Goal: Task Accomplishment & Management: Manage account settings

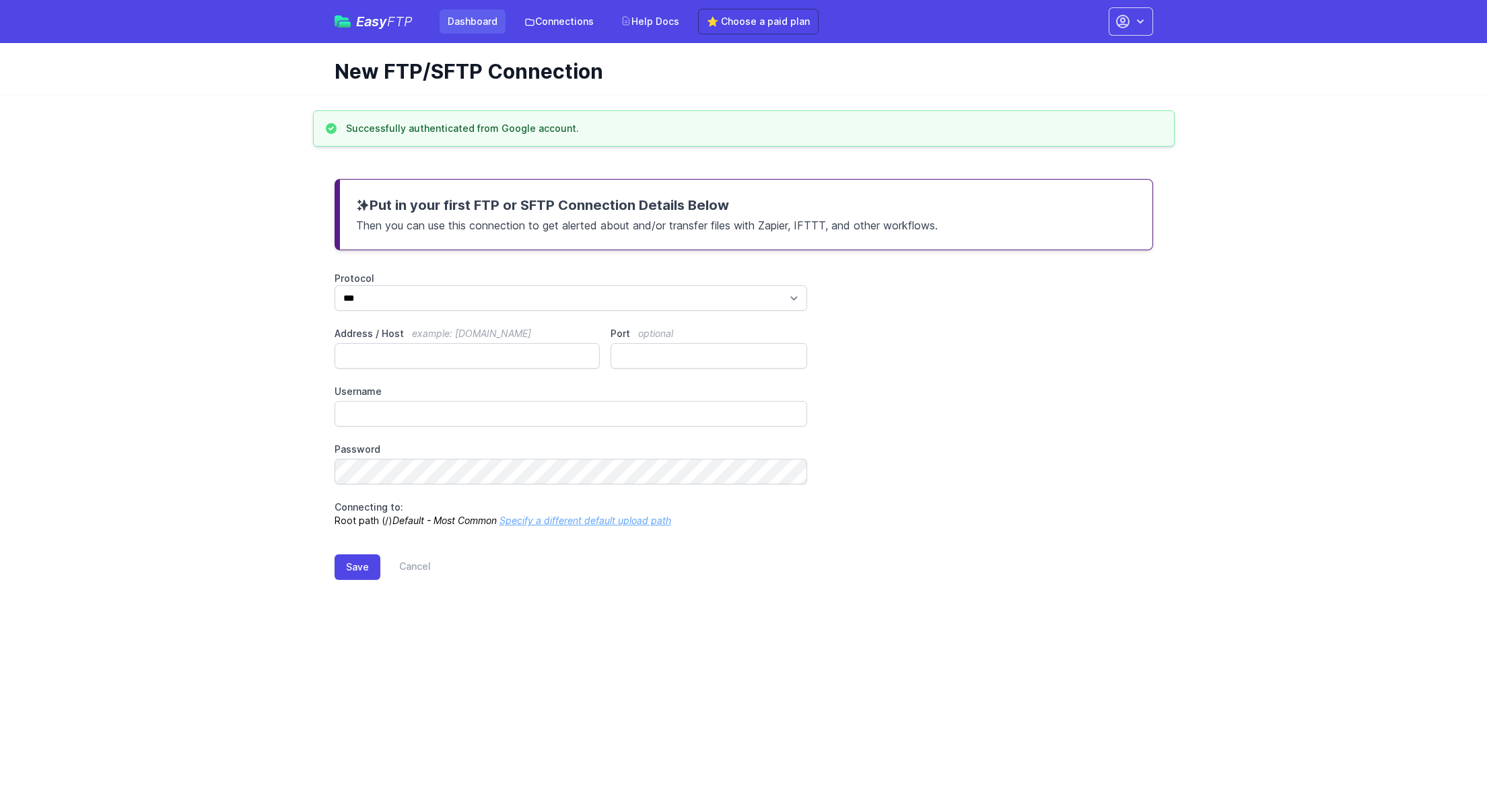
click at [498, 24] on link "Dashboard" at bounding box center [473, 22] width 66 height 24
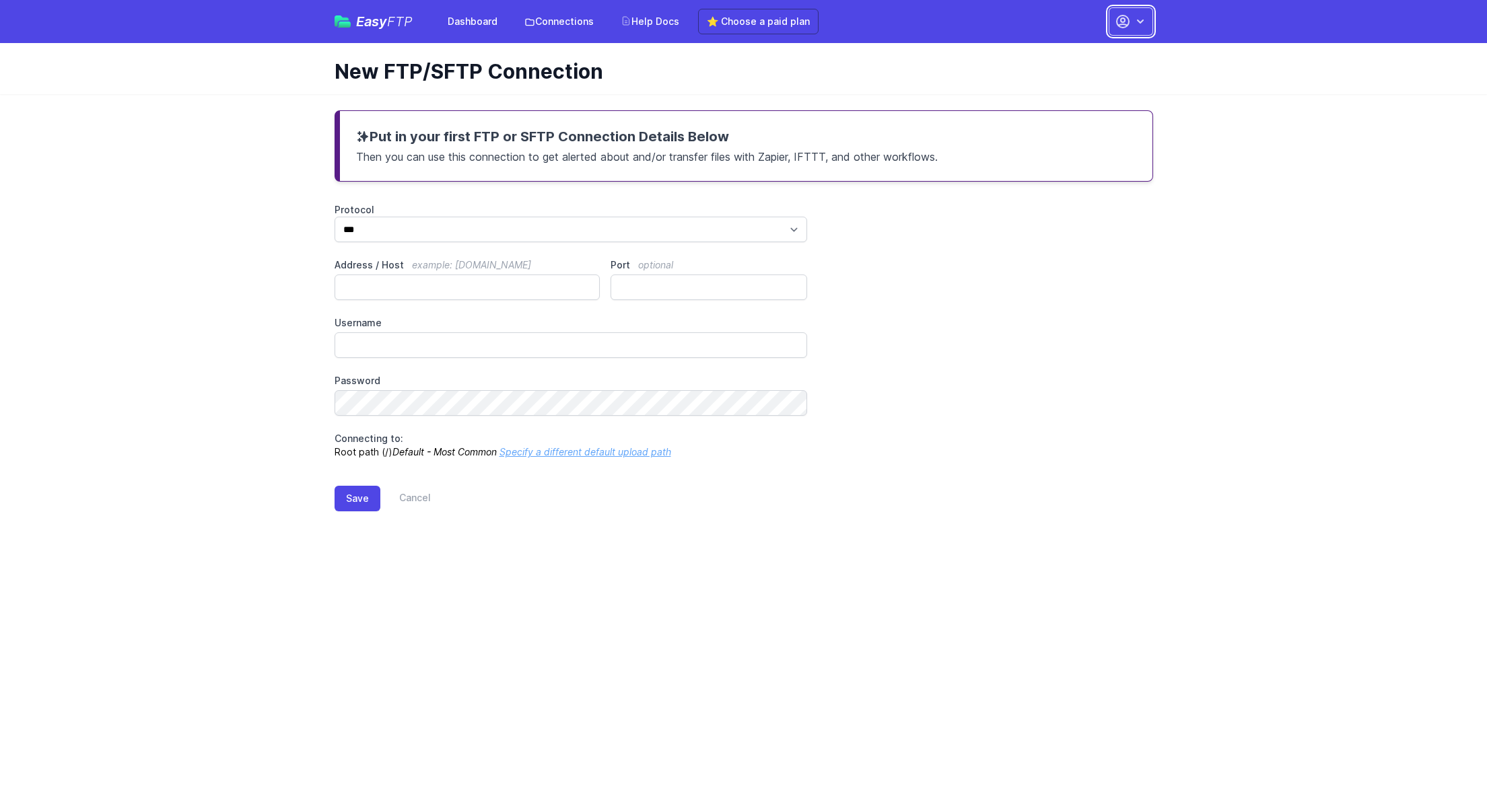
click at [1146, 29] on button "button" at bounding box center [1131, 22] width 44 height 28
click at [526, 23] on icon at bounding box center [530, 22] width 11 height 11
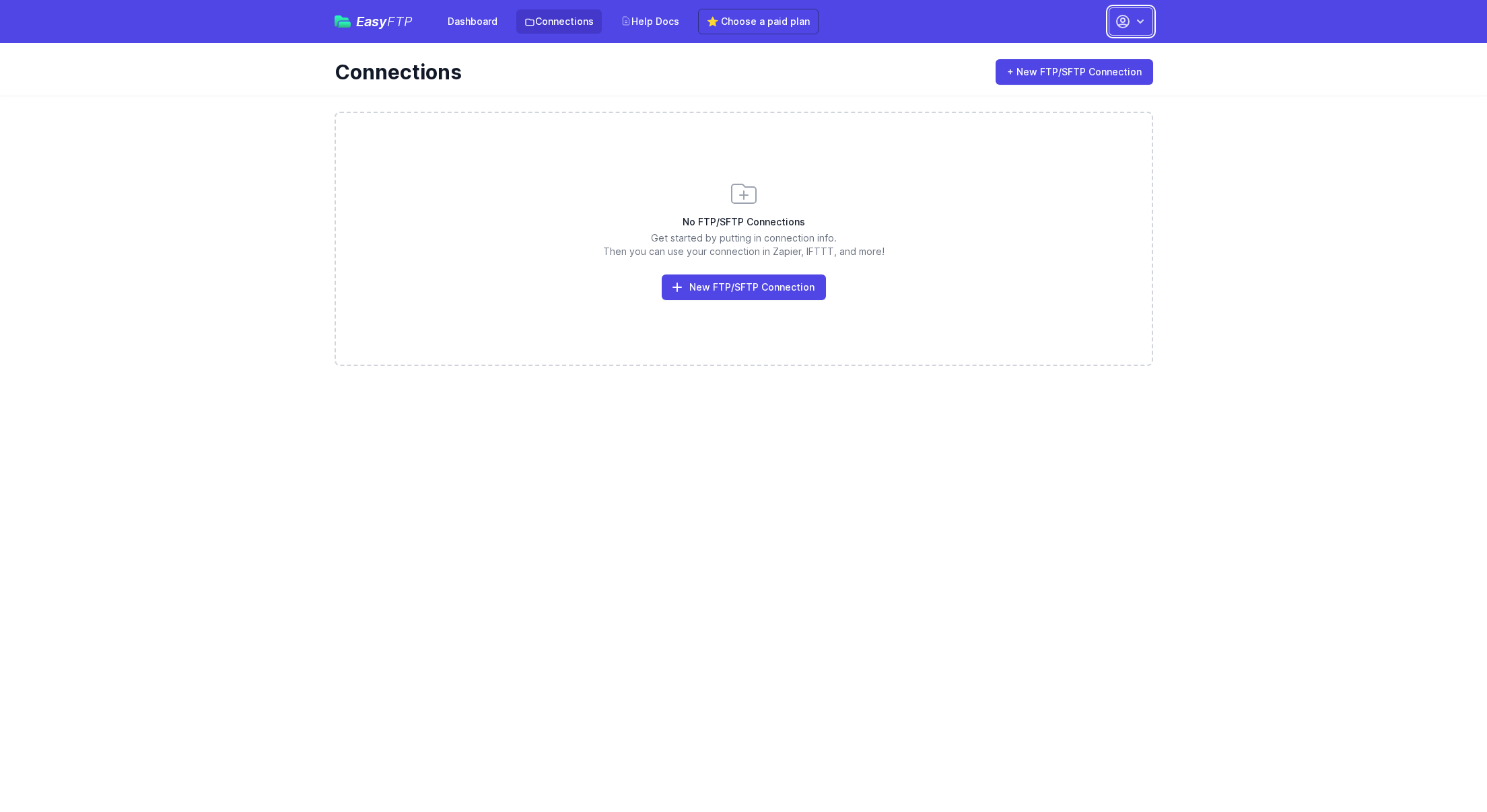
click at [1148, 26] on button "button" at bounding box center [1131, 22] width 44 height 28
click at [1082, 153] on link "Sign out" at bounding box center [1088, 153] width 129 height 24
